Goal: Task Accomplishment & Management: Complete application form

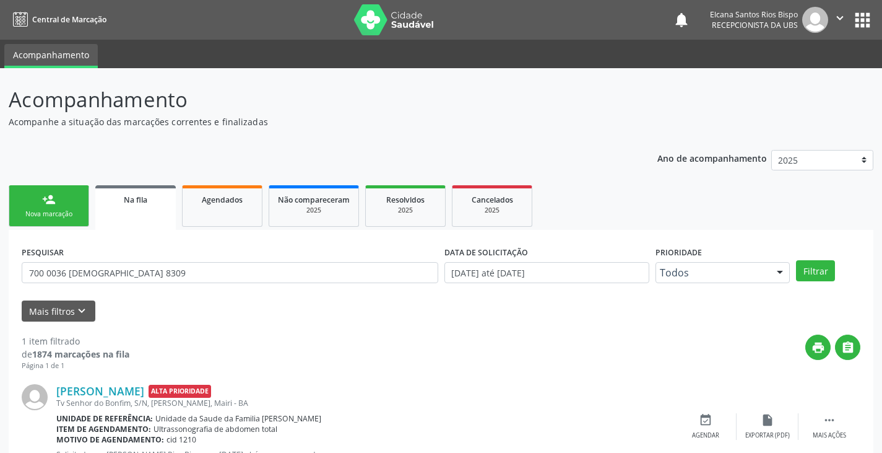
scroll to position [50, 0]
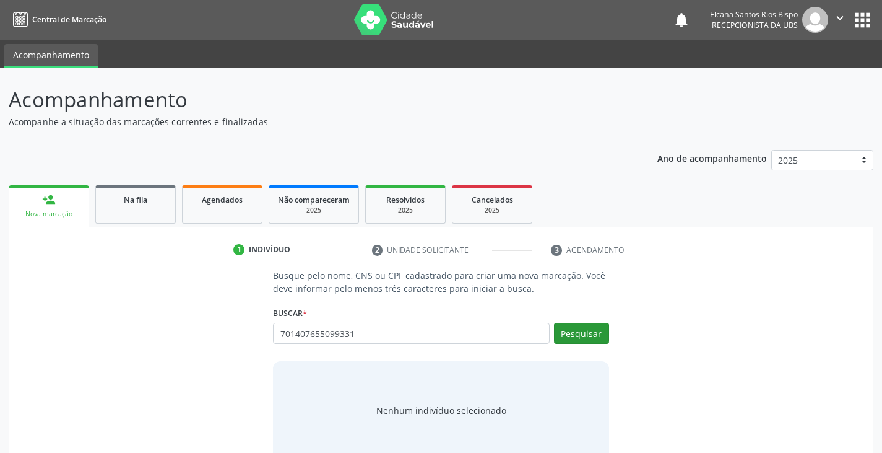
type input "701407655099331"
click at [570, 324] on button "Pesquisar" at bounding box center [581, 333] width 55 height 21
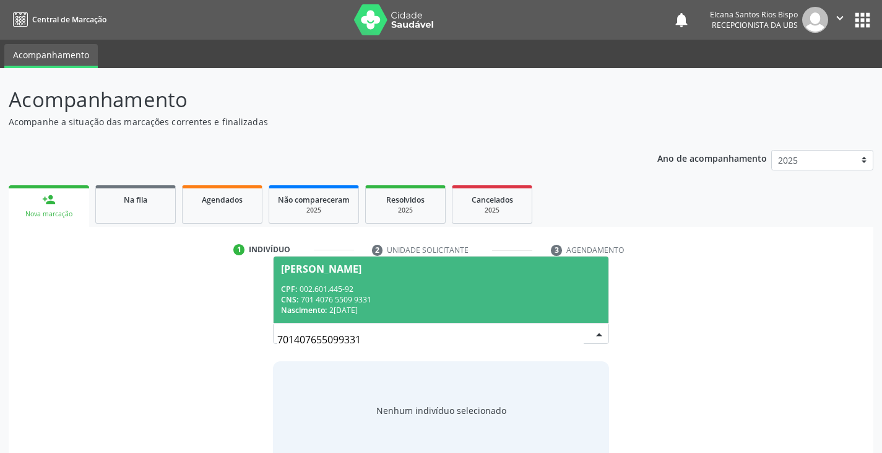
click at [318, 291] on div "CPF: 002.601.445-92" at bounding box center [441, 289] width 320 height 11
click at [318, 291] on p "Busque pelo nome, CNS ou CPF cadastrado para criar uma nova marcação. Você deve…" at bounding box center [441, 282] width 336 height 26
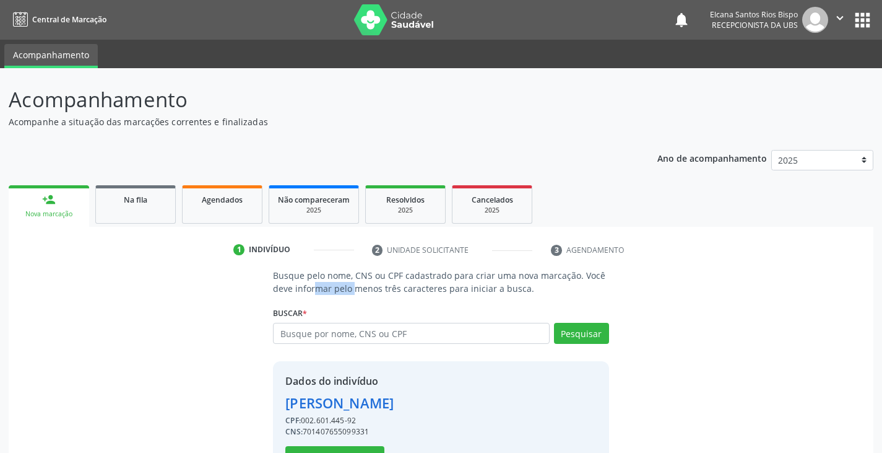
scroll to position [44, 0]
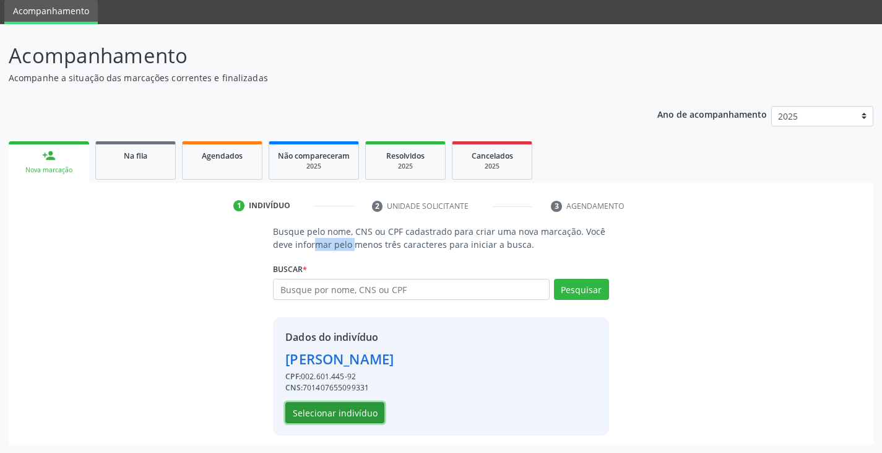
click at [333, 409] on button "Selecionar indivíduo" at bounding box center [334, 412] width 99 height 21
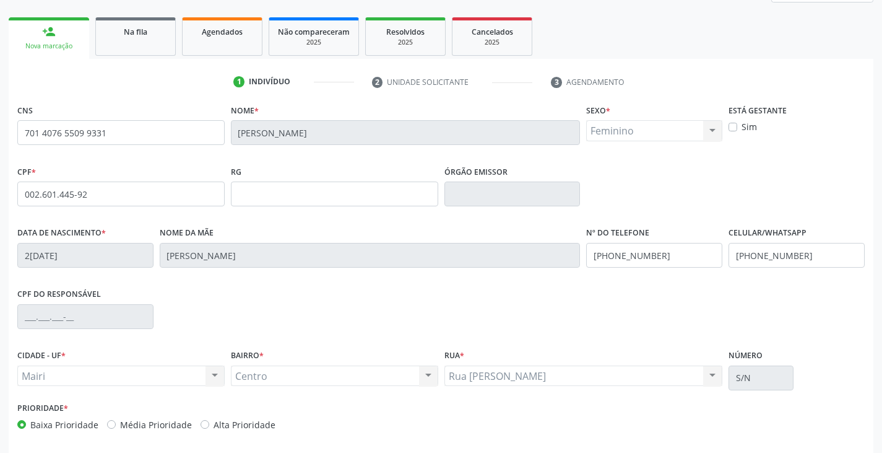
scroll to position [219, 0]
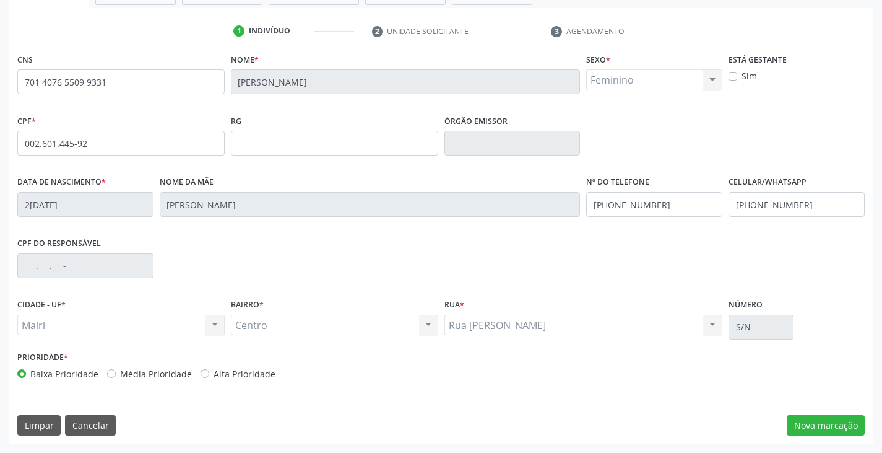
click at [260, 372] on label "Alta Prioridade" at bounding box center [245, 373] width 62 height 13
click at [209, 372] on input "Alta Prioridade" at bounding box center [205, 372] width 9 height 11
radio input "true"
click at [795, 424] on button "Nova marcação" at bounding box center [826, 425] width 78 height 21
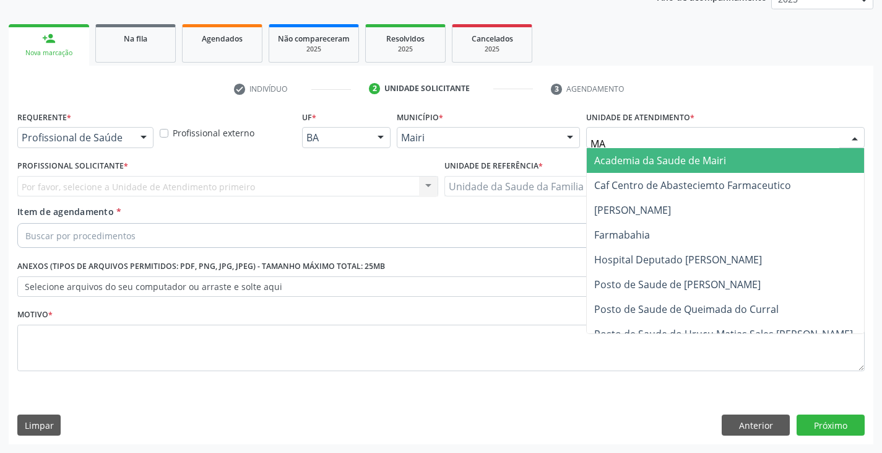
type input "MAR"
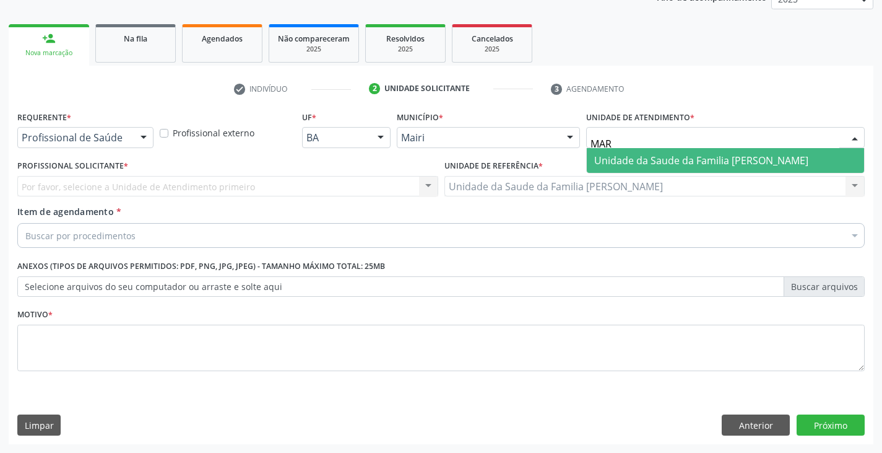
click at [645, 160] on span "Unidade da Saude da Familia [PERSON_NAME]" at bounding box center [701, 161] width 214 height 14
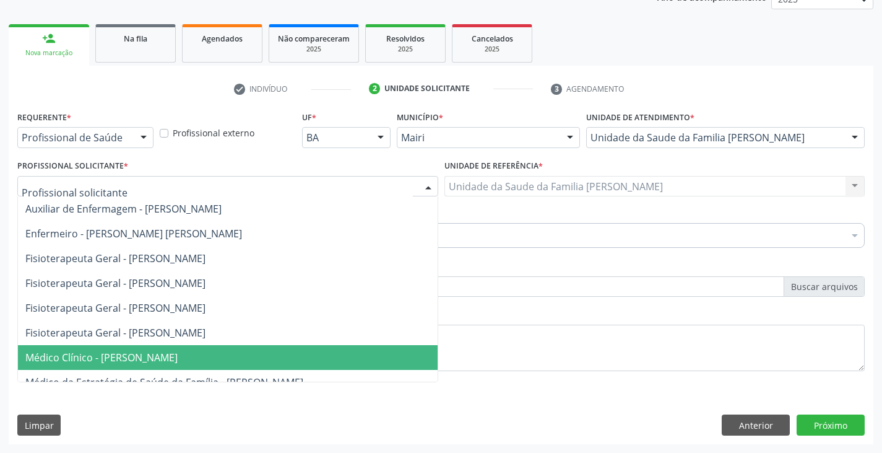
click at [126, 354] on span "Médico Clínico - [PERSON_NAME]" at bounding box center [101, 357] width 152 height 14
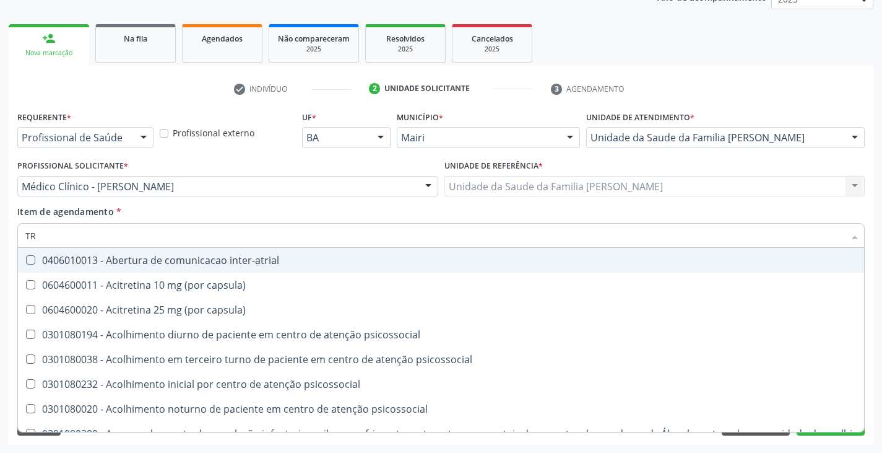
type input "TRANSVAGINAL"
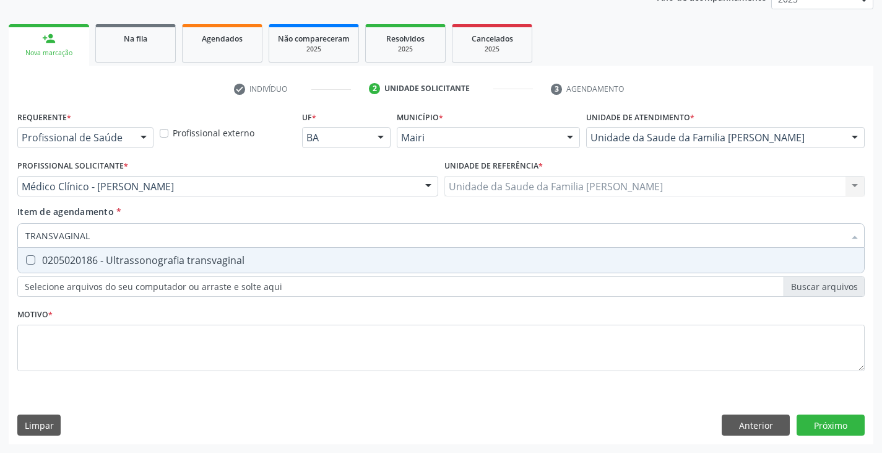
click at [118, 258] on div "0205020186 - Ultrassonografia transvaginal" at bounding box center [441, 260] width 832 height 10
checkbox transvaginal "true"
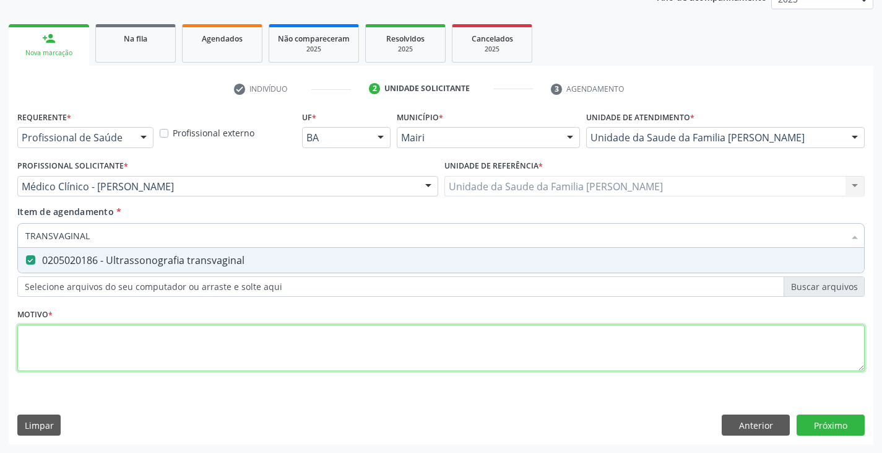
click at [102, 346] on div "Requerente * Profissional de Saúde Profissional de Saúde Paciente Nenhum result…" at bounding box center [441, 248] width 848 height 281
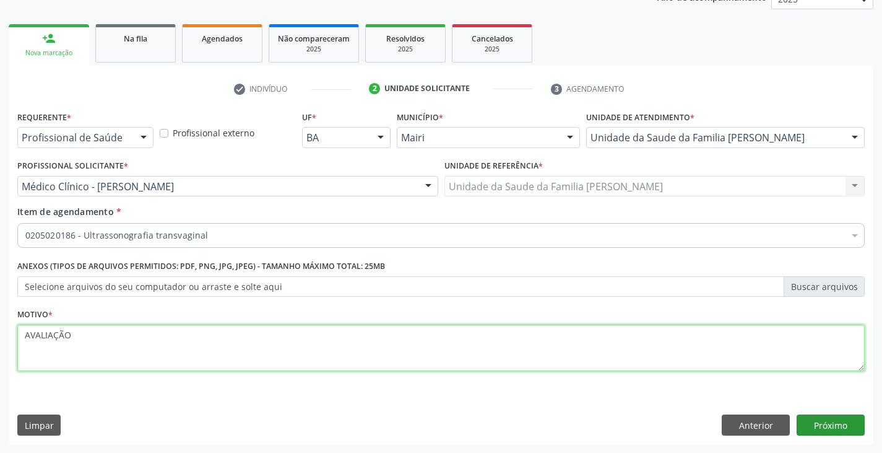
type textarea "AVALIAÇÃO"
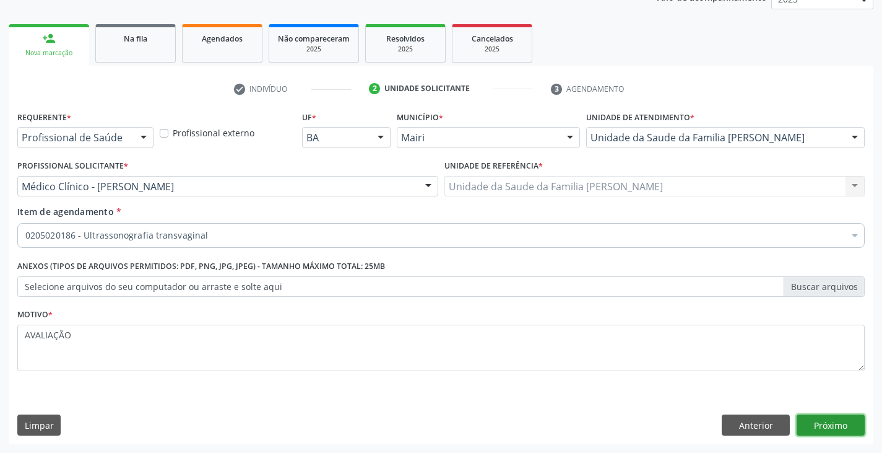
click at [823, 428] on button "Próximo" at bounding box center [831, 424] width 68 height 21
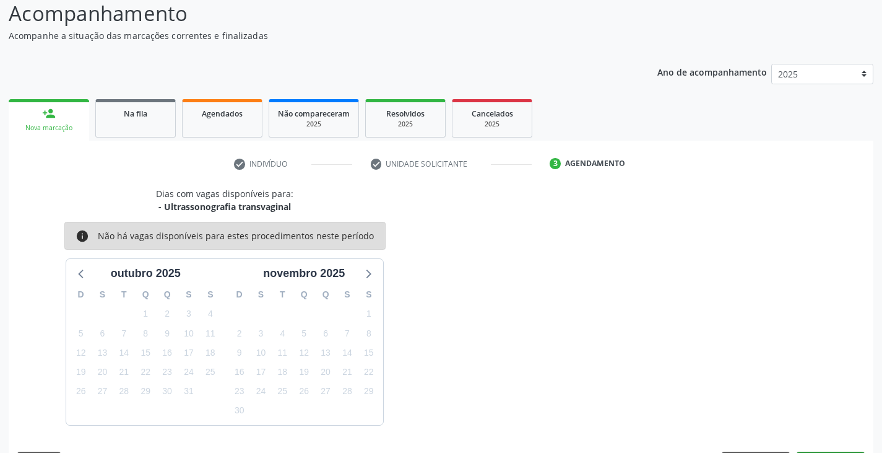
scroll to position [123, 0]
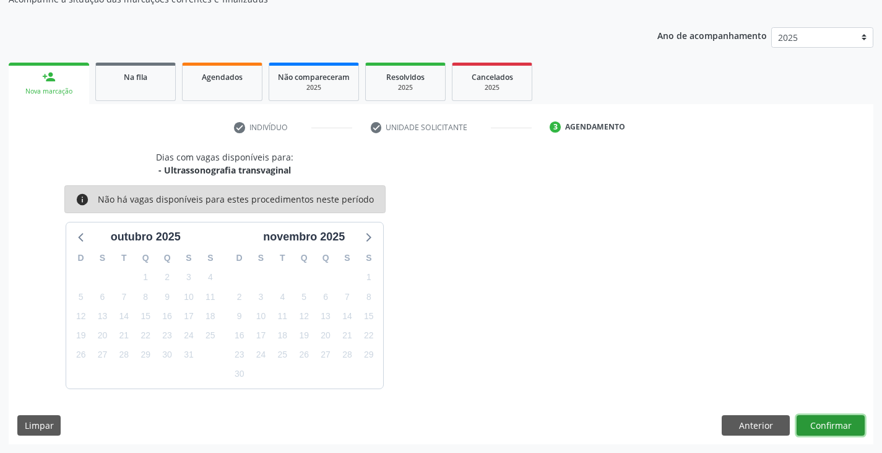
click at [835, 432] on button "Confirmar" at bounding box center [831, 425] width 68 height 21
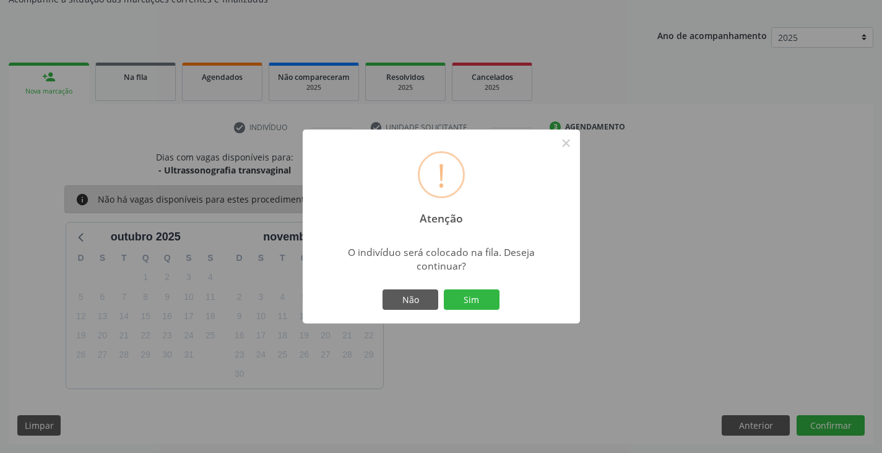
click at [487, 313] on div "! Atenção × O indivíduo será colocado na fila. Deseja continuar? Não Sim" at bounding box center [441, 226] width 277 height 194
click at [484, 306] on button "Sim" at bounding box center [472, 299] width 56 height 21
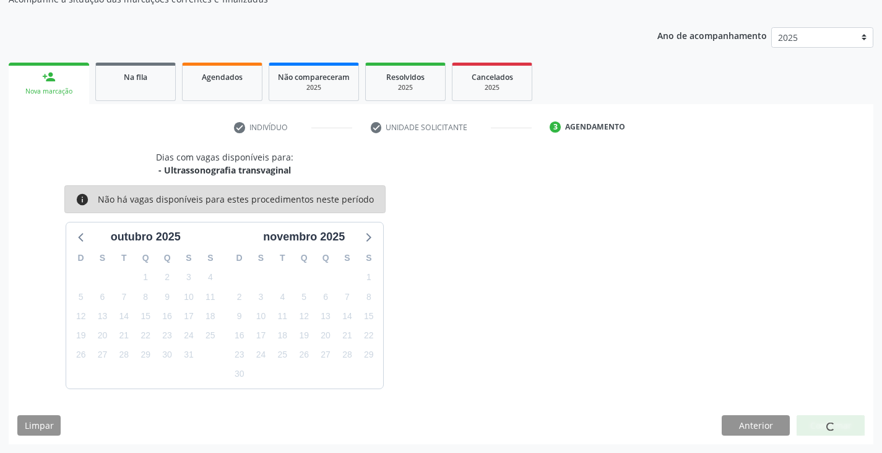
scroll to position [0, 0]
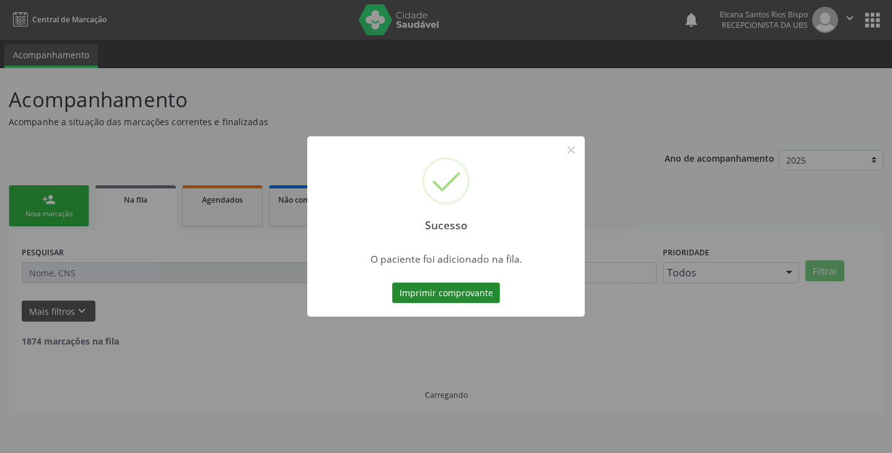
click at [450, 289] on button "Imprimir comprovante" at bounding box center [446, 292] width 108 height 21
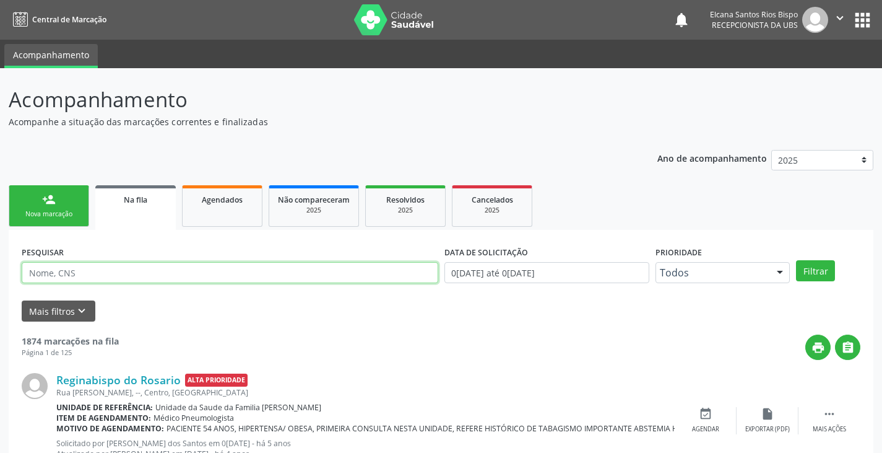
click at [91, 276] on input "text" at bounding box center [230, 272] width 417 height 21
paste input "701 4076 5509 9331"
type input "701 4076 5509 9331"
click at [796, 260] on button "Filtrar" at bounding box center [815, 270] width 39 height 21
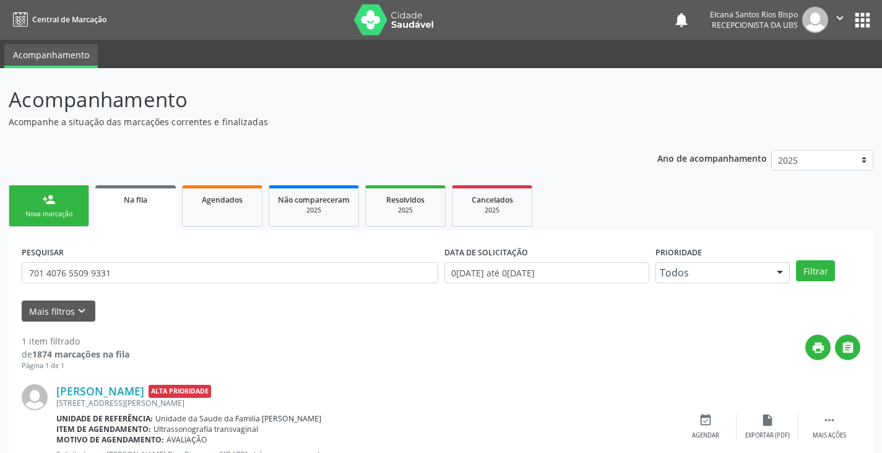
scroll to position [50, 0]
